Goal: Navigation & Orientation: Find specific page/section

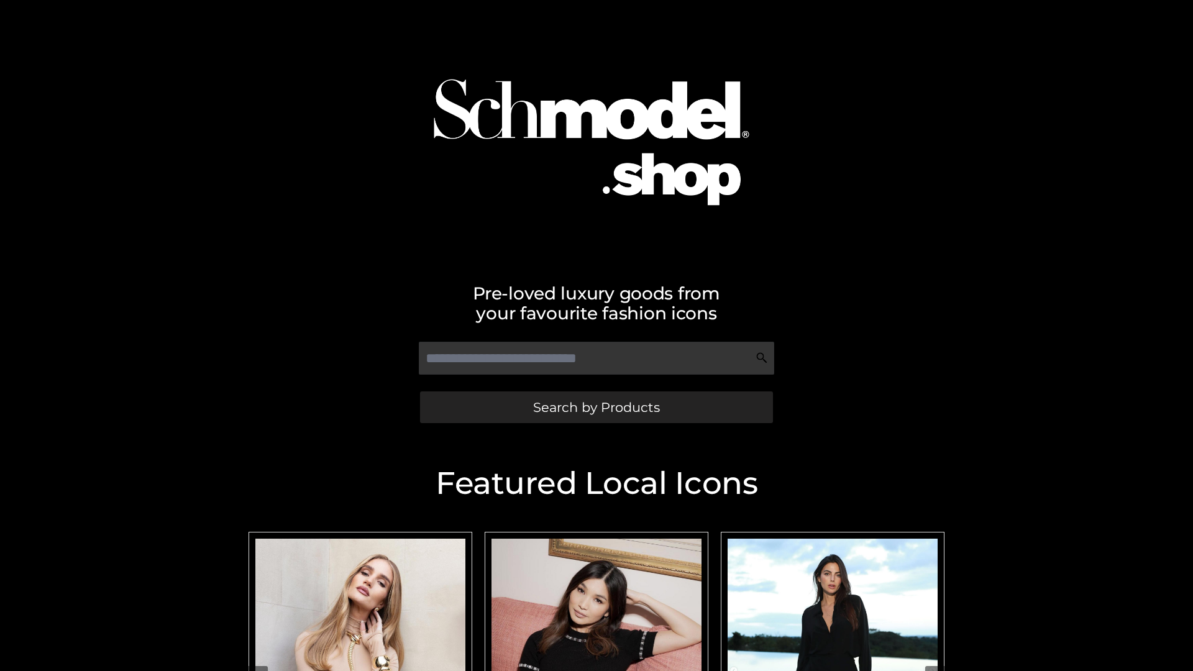
click at [596, 407] on span "Search by Products" at bounding box center [596, 407] width 127 height 13
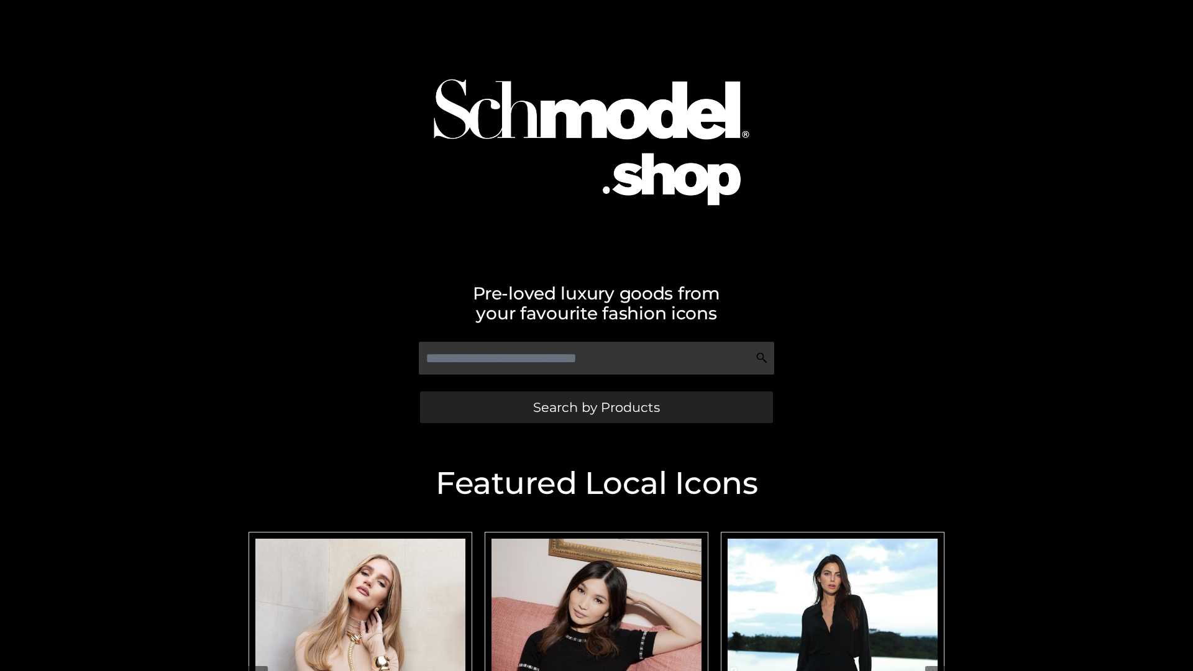
click at [596, 407] on span "Search by Products" at bounding box center [596, 407] width 127 height 13
